Goal: Check status: Check status

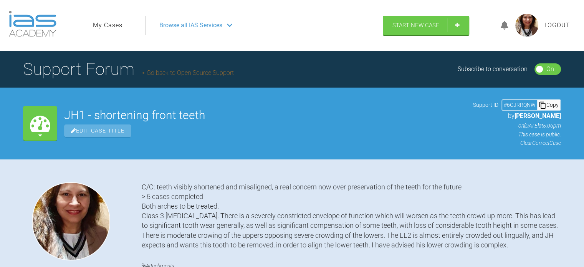
click at [107, 27] on link "My Cases" at bounding box center [108, 25] width 30 height 10
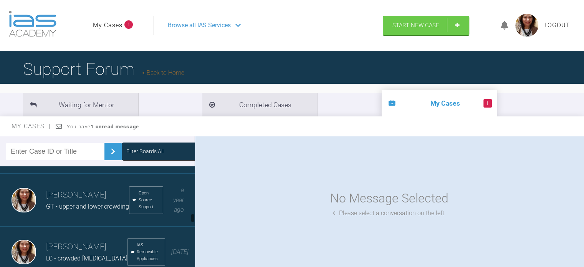
scroll to position [492, 0]
click at [109, 158] on div "H - crowding of upper teeth/downward movement of UL1" at bounding box center [122, 153] width 153 height 10
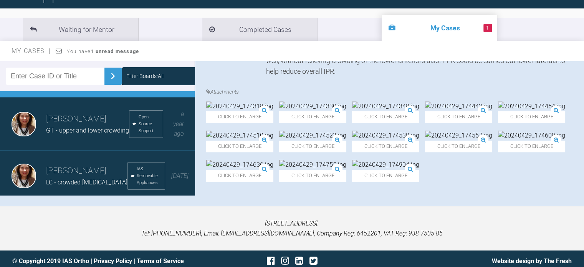
scroll to position [0, 0]
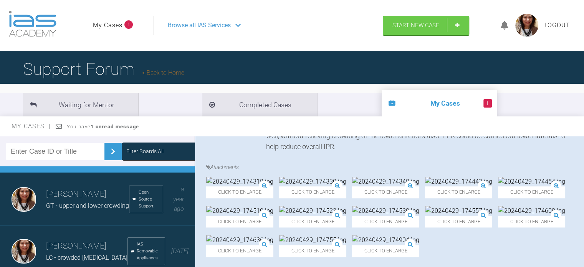
click at [352, 235] on img at bounding box center [385, 240] width 67 height 10
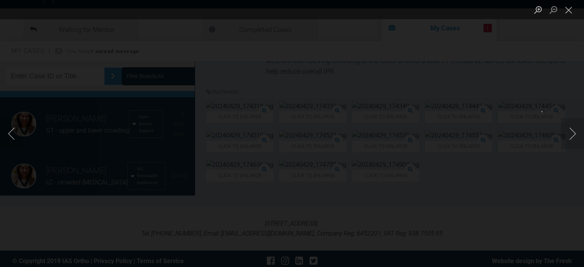
scroll to position [75, 0]
click at [571, 134] on button "Next image" at bounding box center [572, 133] width 23 height 31
click at [568, 8] on button "Close lightbox" at bounding box center [568, 9] width 15 height 13
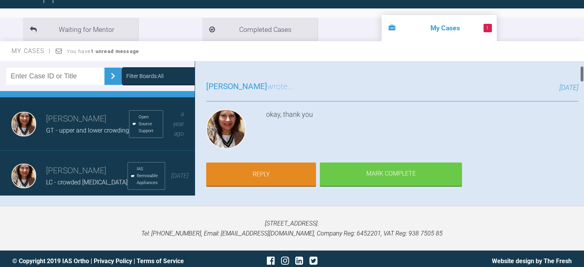
scroll to position [38, 0]
